Goal: Obtain resource: Download file/media

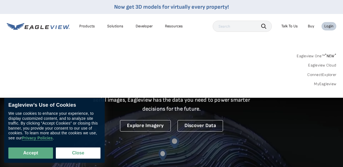
click at [334, 85] on link "MyEagleview" at bounding box center [325, 84] width 22 height 5
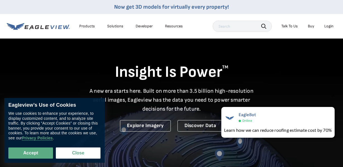
click at [329, 26] on div "Login" at bounding box center [328, 26] width 9 height 5
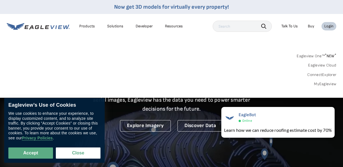
click at [332, 83] on link "MyEagleview" at bounding box center [325, 84] width 22 height 5
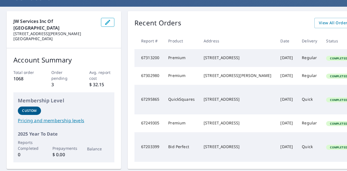
scroll to position [45, 0]
click at [319, 25] on span "View All Orders" at bounding box center [334, 23] width 31 height 7
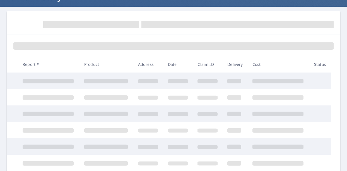
click at [116, 116] on span at bounding box center [106, 114] width 44 height 4
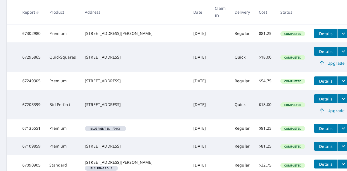
scroll to position [219, 0]
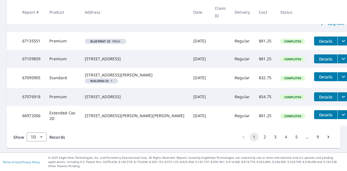
click at [261, 138] on button "2" at bounding box center [265, 137] width 9 height 9
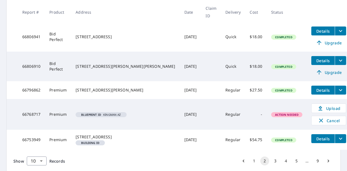
scroll to position [281, 0]
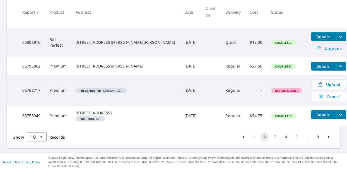
click at [271, 137] on button "3" at bounding box center [275, 137] width 9 height 9
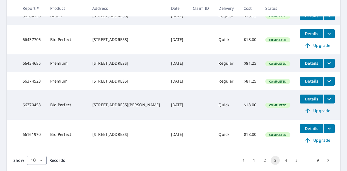
scroll to position [184, 0]
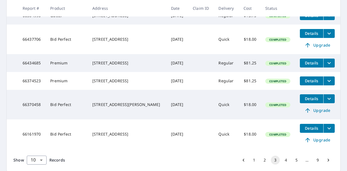
click at [324, 38] on button "filesDropdownBtn-66437706" at bounding box center [329, 33] width 11 height 9
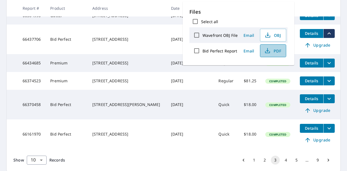
click at [274, 50] on span "PDF" at bounding box center [273, 50] width 18 height 7
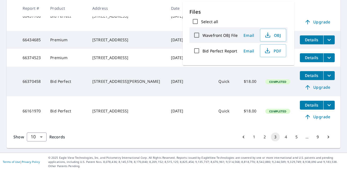
scroll to position [211, 0]
click at [282, 142] on button "4" at bounding box center [286, 137] width 9 height 9
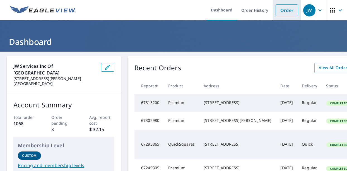
click at [283, 13] on link "Order" at bounding box center [287, 10] width 23 height 12
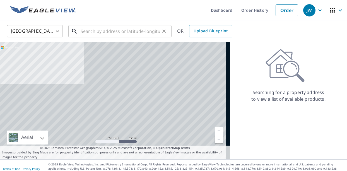
click at [105, 32] on input "text" at bounding box center [121, 31] width 80 height 16
